Goal: Information Seeking & Learning: Learn about a topic

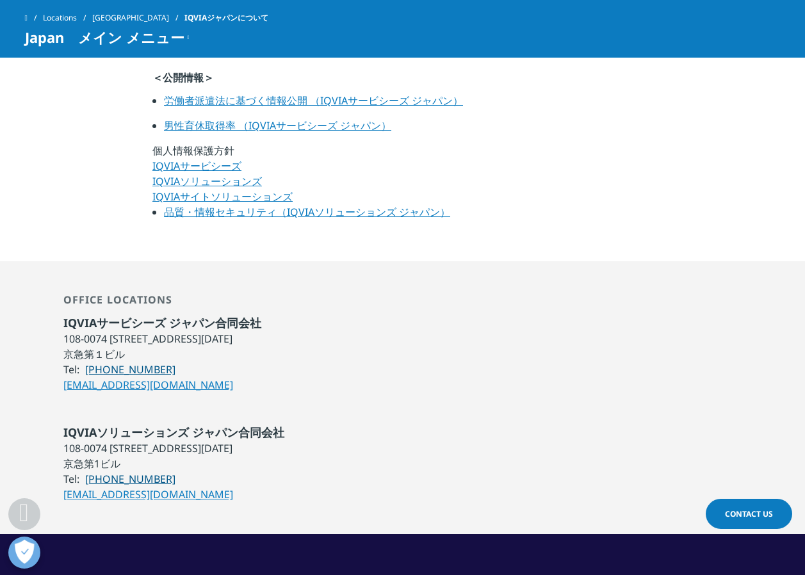
scroll to position [897, 0]
